Goal: Transaction & Acquisition: Obtain resource

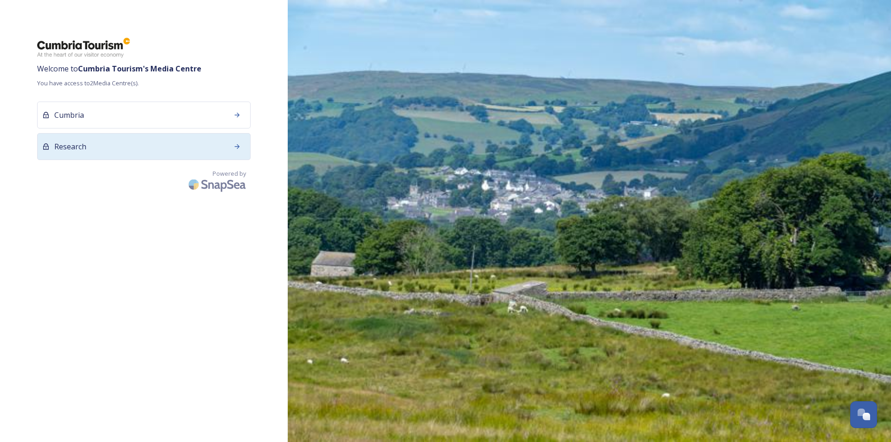
click at [147, 153] on div "Research" at bounding box center [143, 146] width 213 height 27
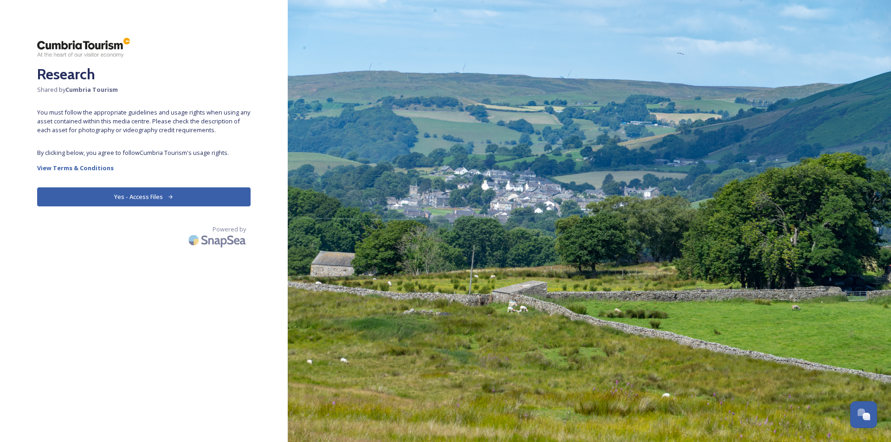
click at [188, 205] on button "Yes - Access Files" at bounding box center [143, 196] width 213 height 19
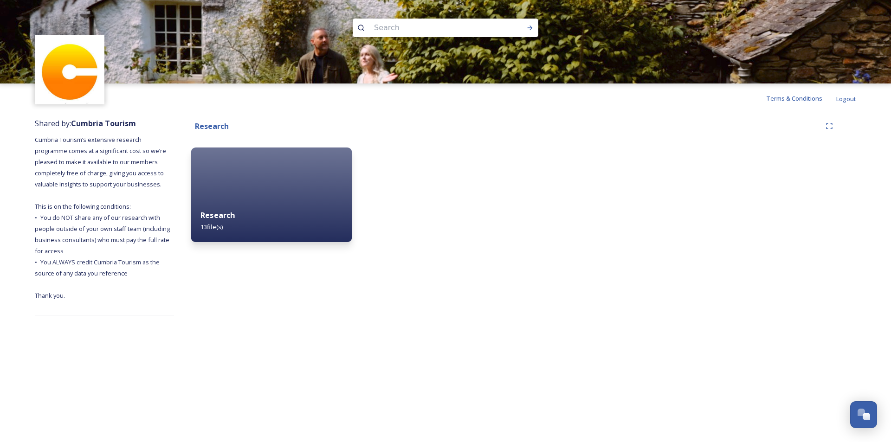
click at [228, 228] on div "Research 13 file(s)" at bounding box center [271, 221] width 161 height 42
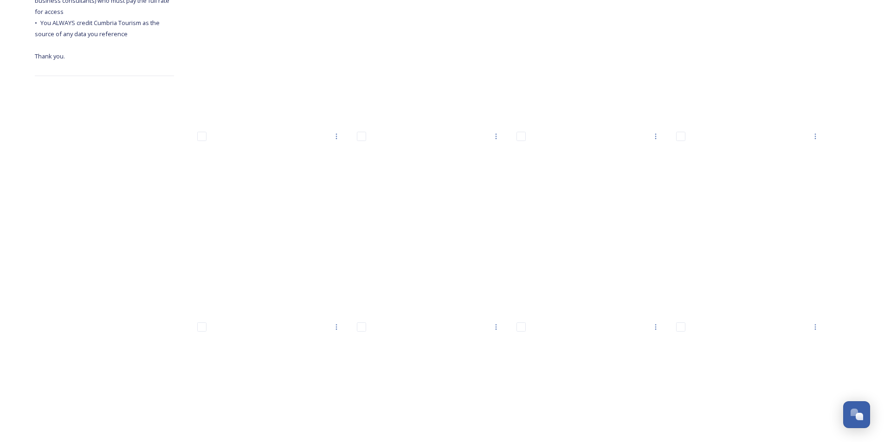
scroll to position [241, 0]
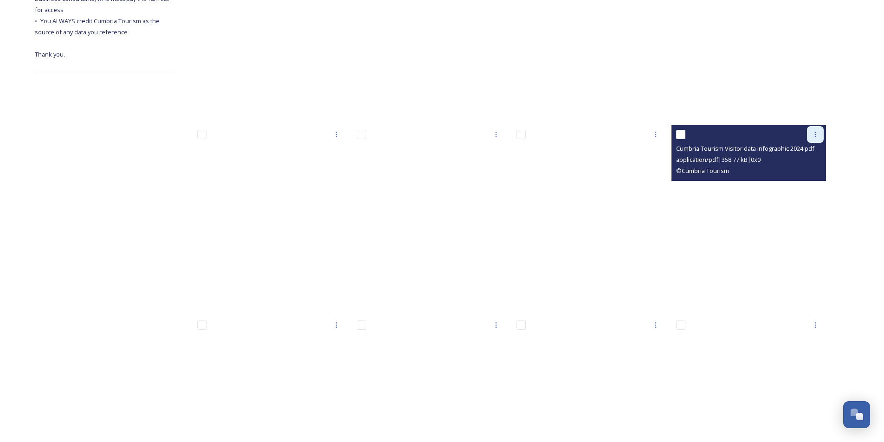
click at [816, 137] on icon at bounding box center [815, 135] width 1 height 6
click at [803, 177] on span "Download" at bounding box center [804, 172] width 28 height 9
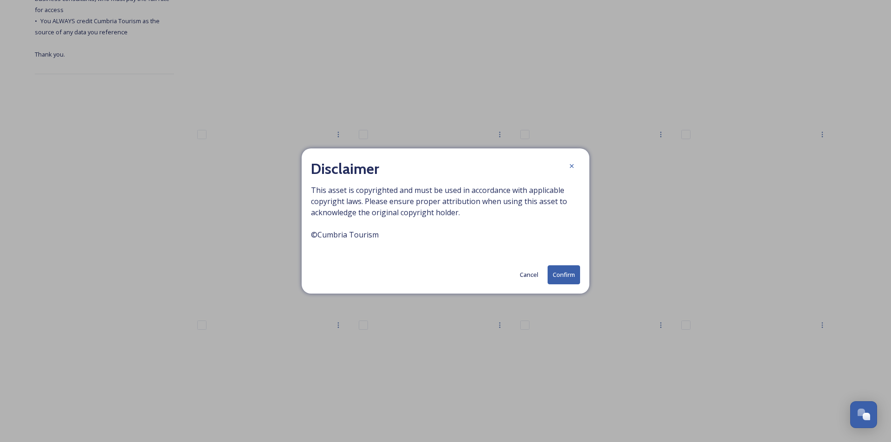
click at [554, 278] on button "Confirm" at bounding box center [564, 274] width 32 height 19
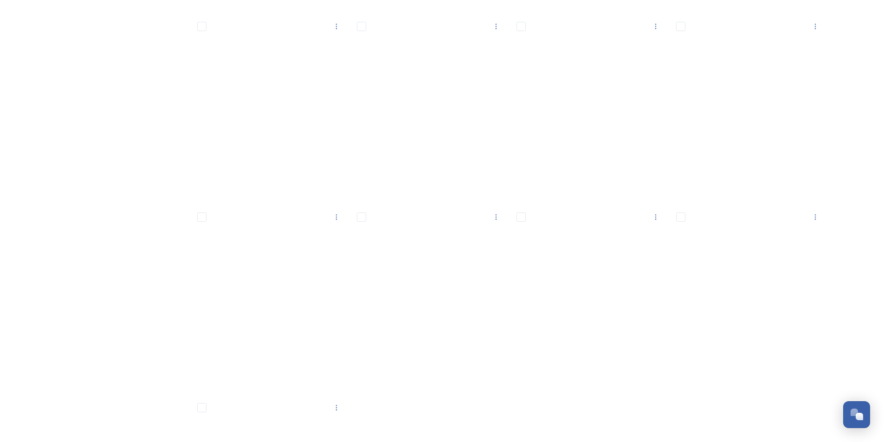
scroll to position [350, 0]
drag, startPoint x: 882, startPoint y: 186, endPoint x: 882, endPoint y: 200, distance: 13.9
click at [882, 200] on div "Shared by: Cumbria Tourism Cumbria Tourism’s extensive research programme comes…" at bounding box center [442, 183] width 884 height 841
